Goal: Information Seeking & Learning: Learn about a topic

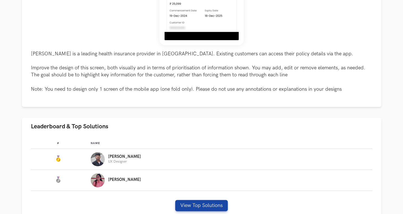
scroll to position [265, 0]
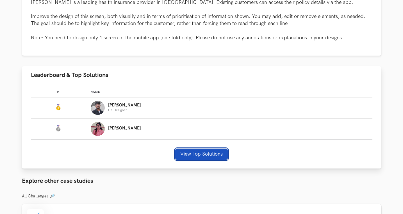
click at [200, 155] on button "View Top Solutions" at bounding box center [201, 153] width 52 height 11
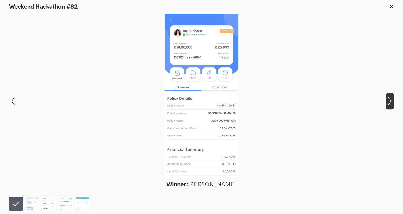
click at [386, 101] on icon "Show next slide" at bounding box center [390, 101] width 8 height 8
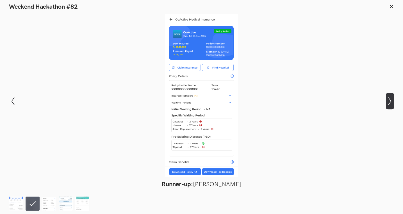
click at [388, 102] on icon "Show next slide" at bounding box center [390, 101] width 8 height 8
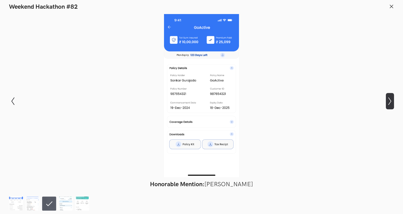
click at [388, 102] on icon "Show next slide" at bounding box center [390, 101] width 8 height 8
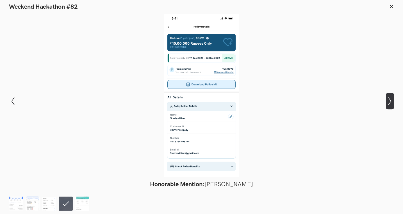
click at [388, 102] on icon "Show next slide" at bounding box center [390, 101] width 8 height 8
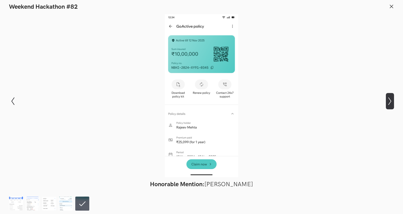
click at [388, 101] on icon "Show next slide" at bounding box center [390, 101] width 8 height 8
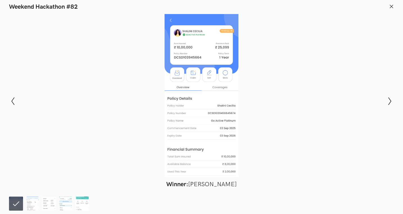
click at [389, 6] on icon at bounding box center [391, 6] width 5 height 5
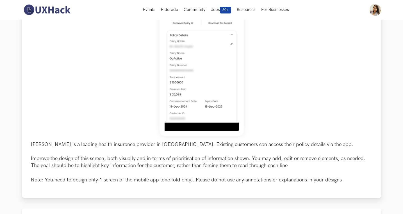
scroll to position [0, 0]
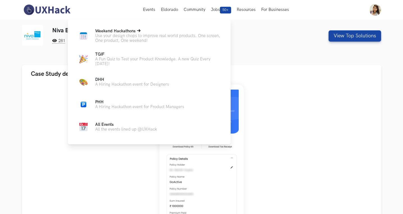
click at [132, 33] on span "Weekend Hackathons Live" at bounding box center [115, 31] width 40 height 5
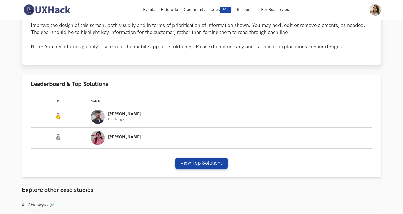
scroll to position [65, 0]
